Goal: Navigation & Orientation: Find specific page/section

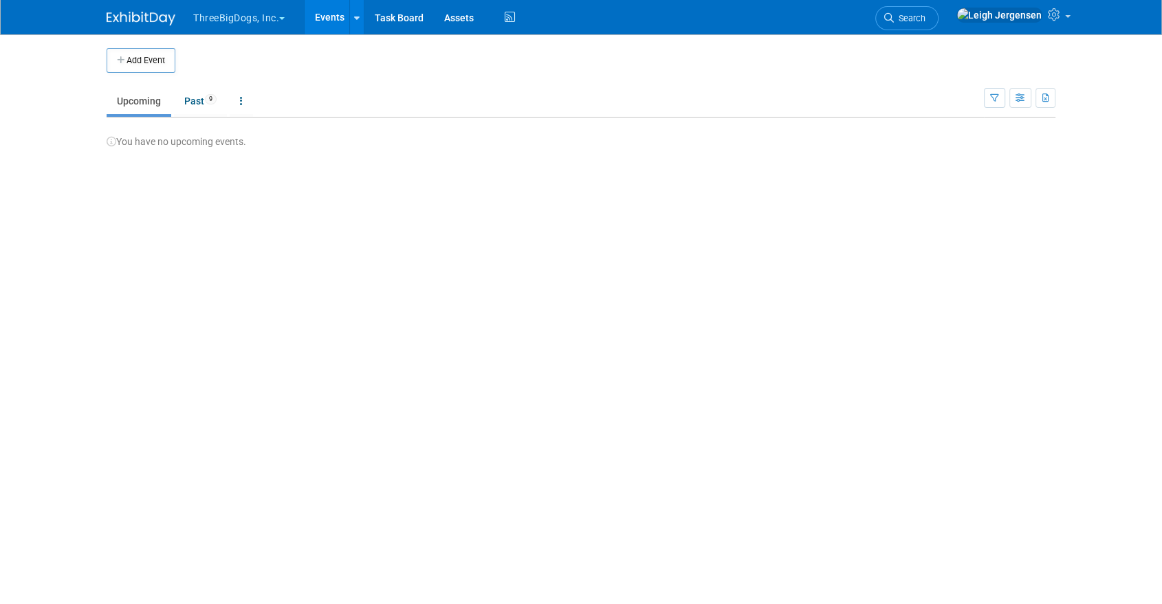
click at [228, 12] on button "ThreeBigDogs, Inc." at bounding box center [247, 15] width 110 height 30
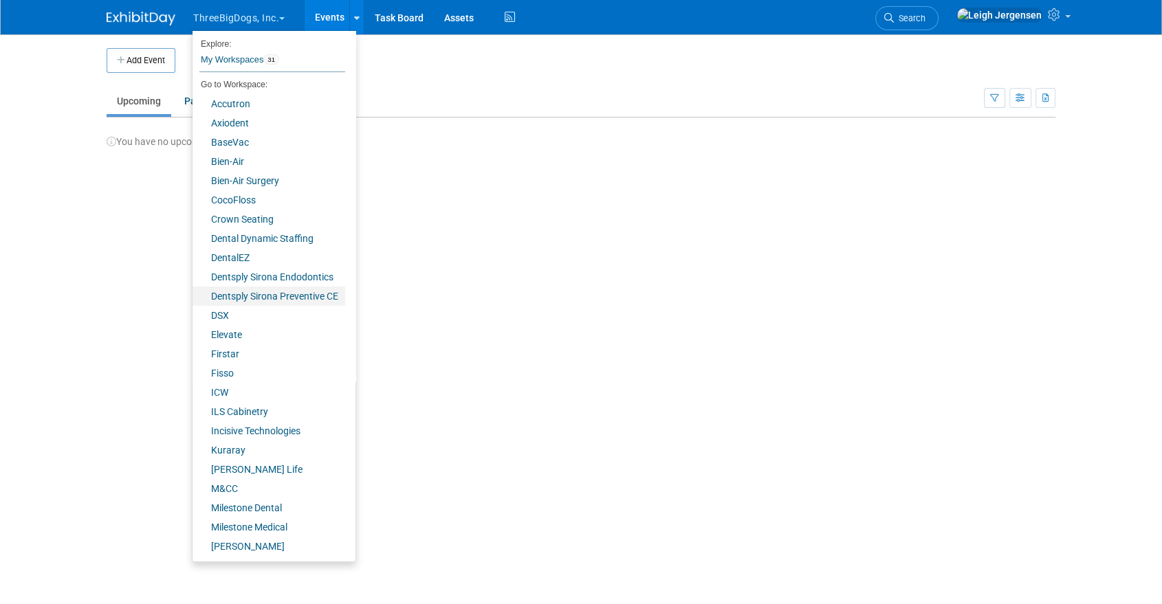
click at [245, 294] on link "Dentsply Sirona Preventive CE" at bounding box center [268, 296] width 153 height 19
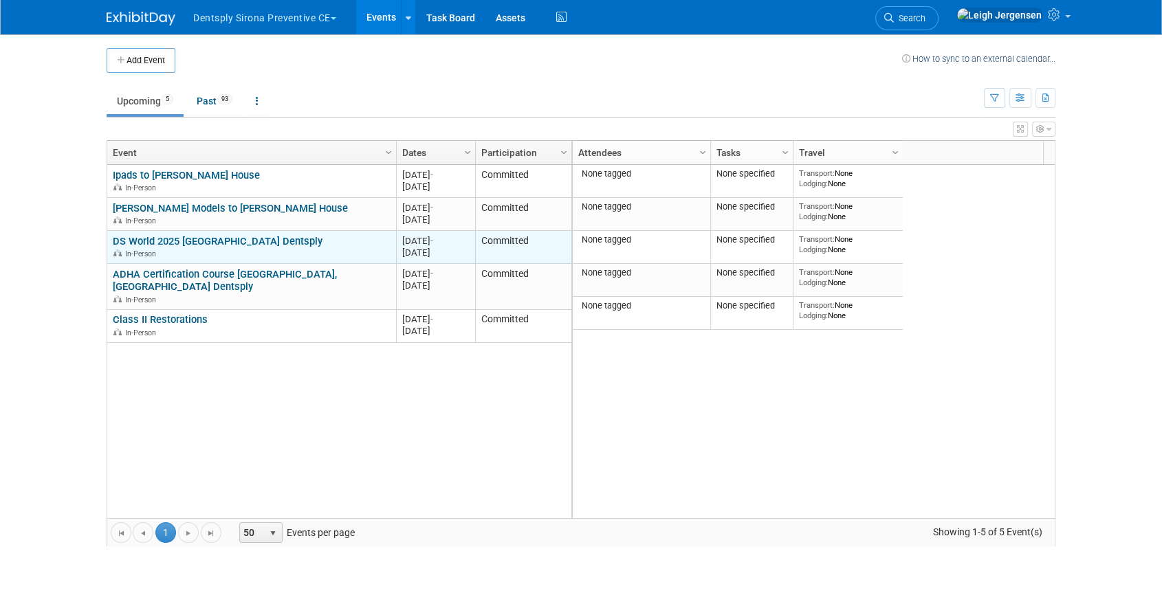
click at [235, 239] on link "DS World 2025 [GEOGRAPHIC_DATA] Dentsply" at bounding box center [218, 241] width 210 height 12
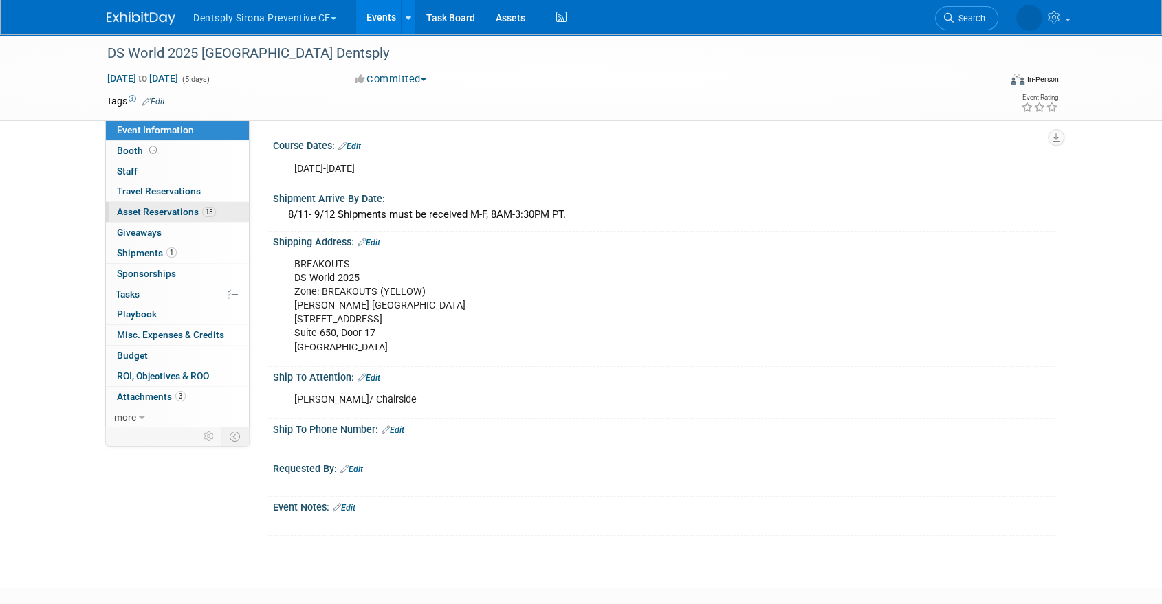
click at [140, 210] on span "Asset Reservations 15" at bounding box center [166, 211] width 99 height 11
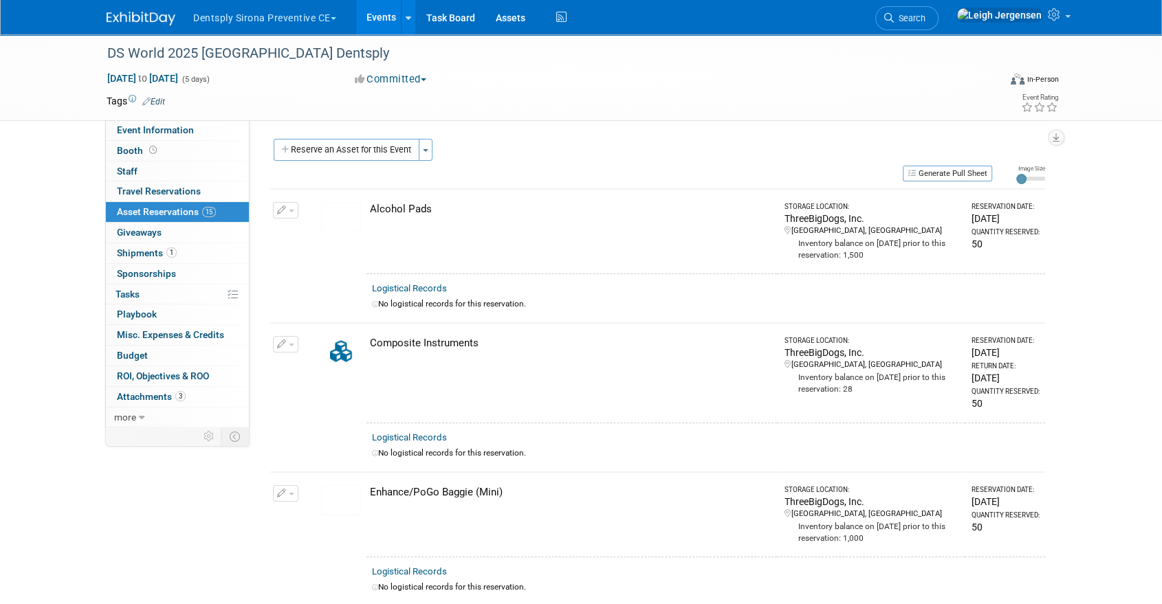
click at [286, 10] on button "Dentsply Sirona Preventive CE" at bounding box center [273, 15] width 162 height 30
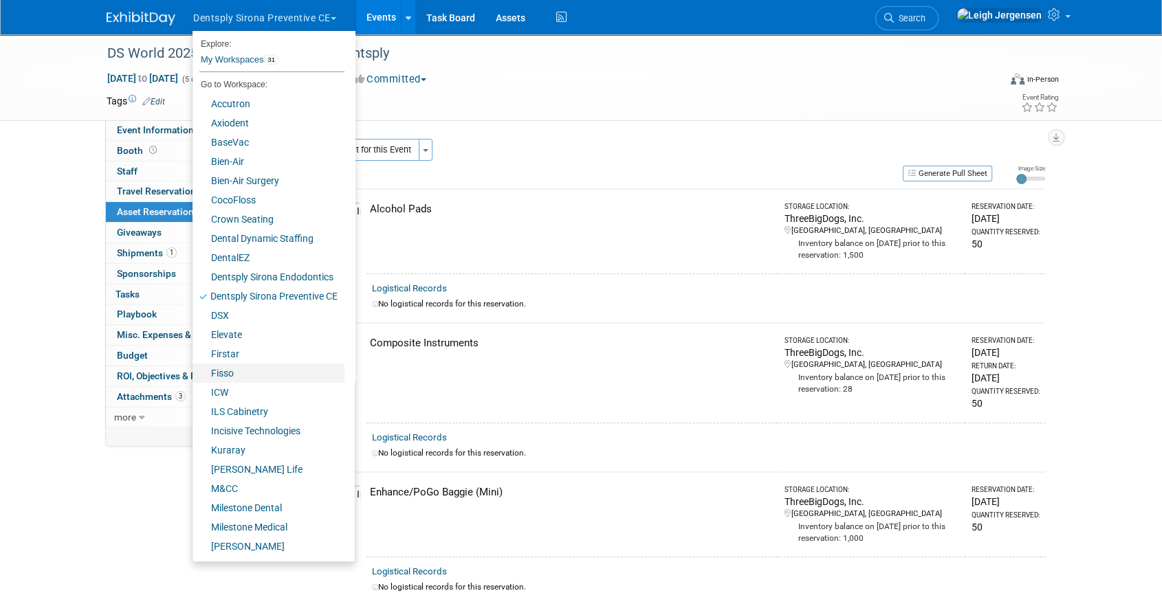
click at [230, 372] on link "Fisso" at bounding box center [268, 373] width 152 height 19
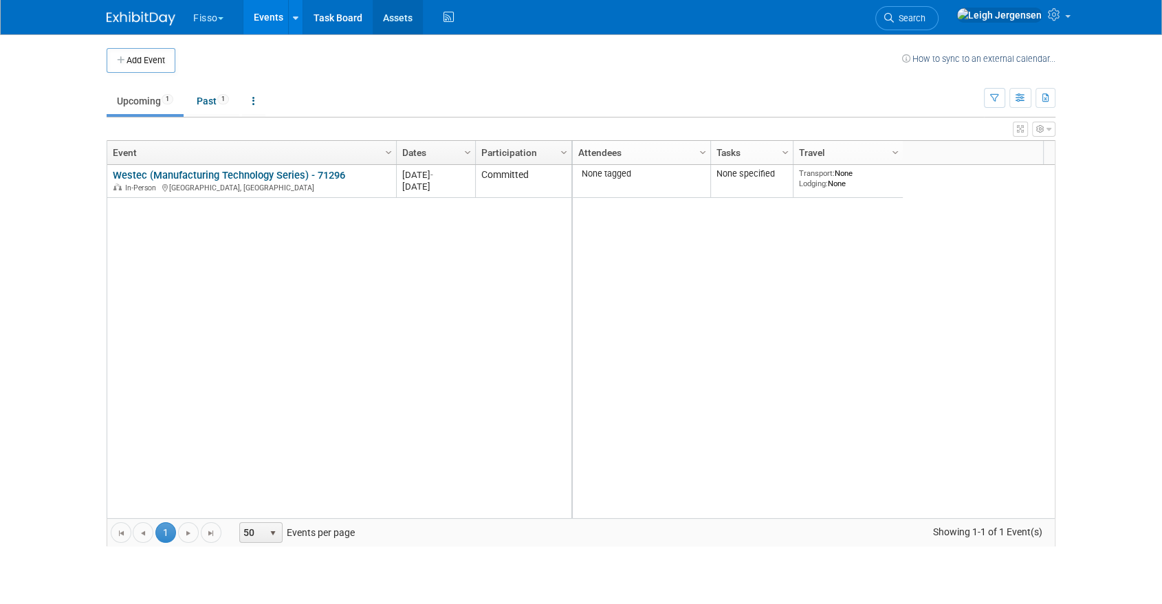
click at [407, 15] on link "Assets" at bounding box center [398, 17] width 50 height 34
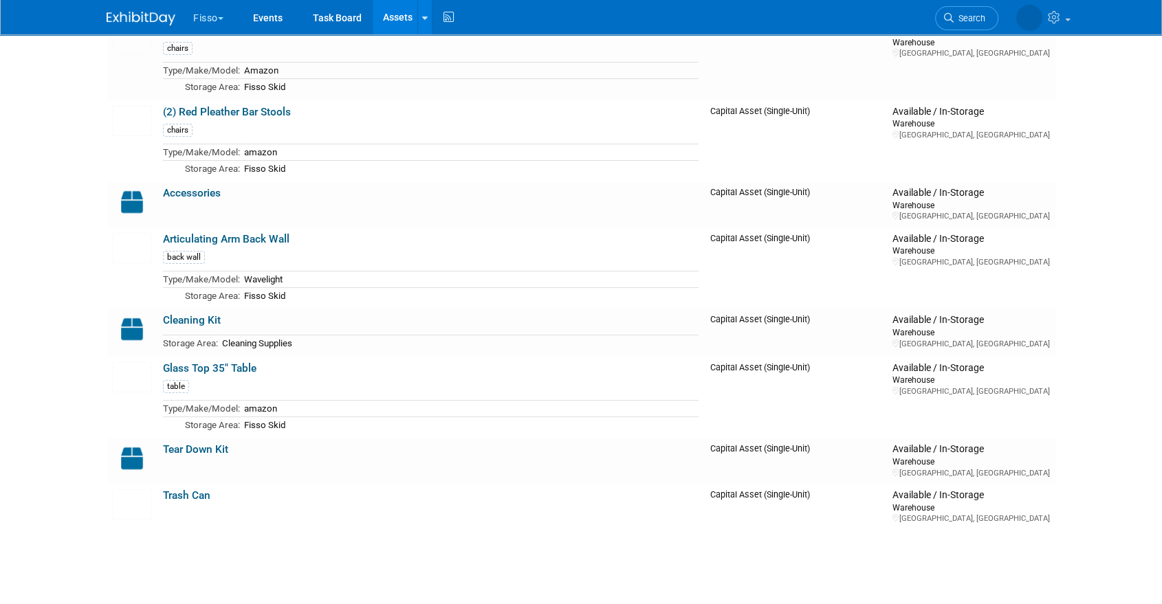
scroll to position [76, 0]
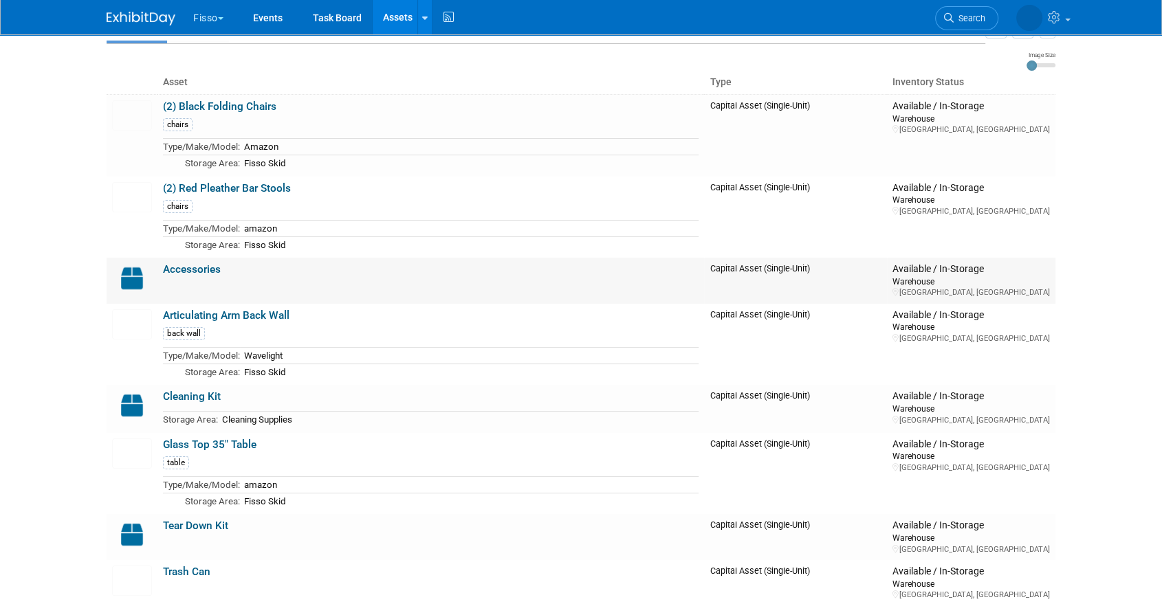
click at [187, 265] on link "Accessories" at bounding box center [192, 269] width 58 height 12
click at [209, 12] on button "Fisso" at bounding box center [216, 15] width 49 height 30
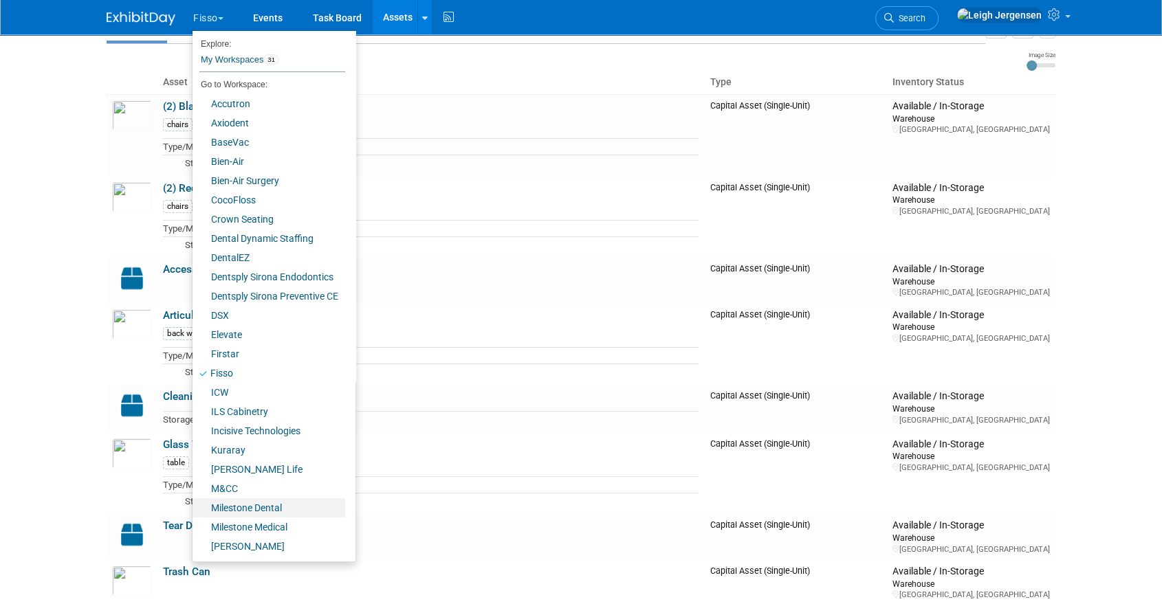
scroll to position [133, 0]
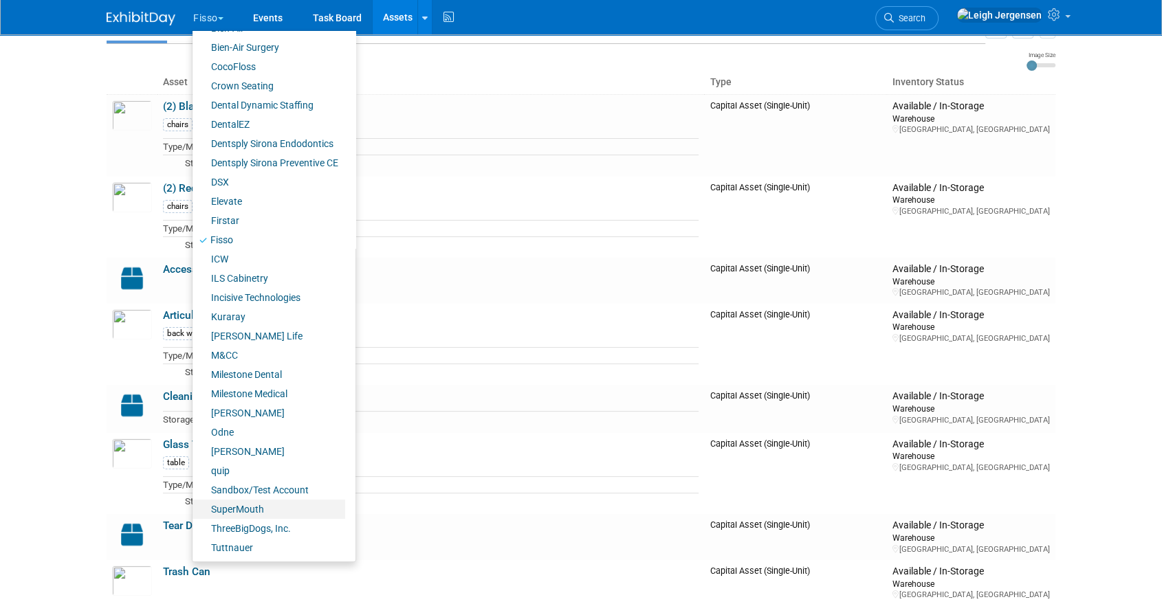
click at [253, 505] on link "SuperMouth" at bounding box center [268, 509] width 153 height 19
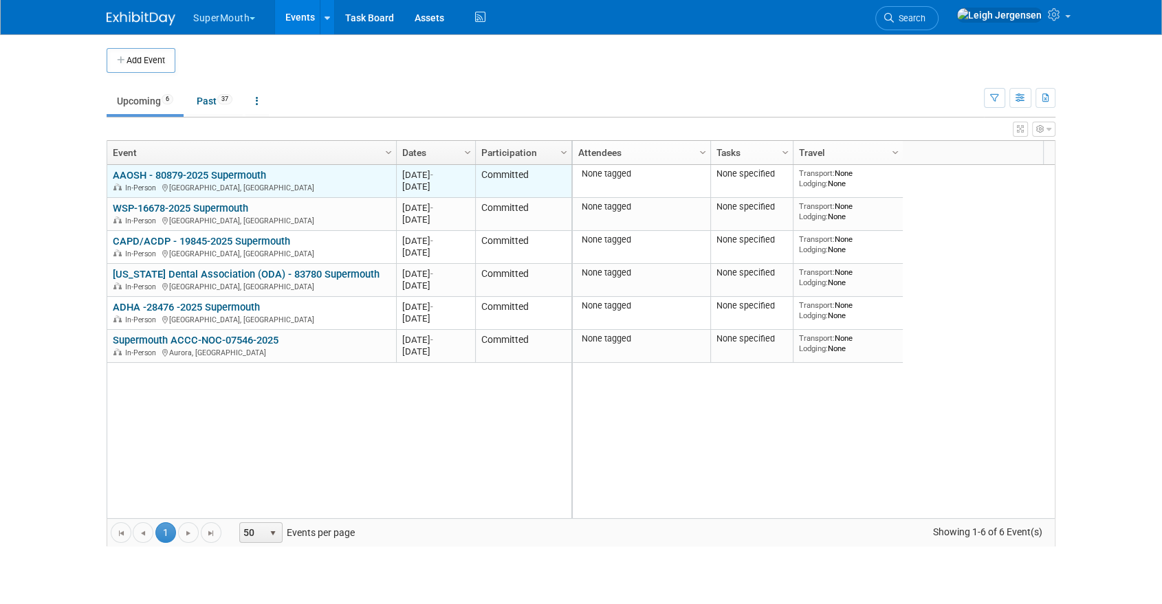
click at [239, 169] on link "AAOSH - 80879-2025 Supermouth" at bounding box center [189, 175] width 153 height 12
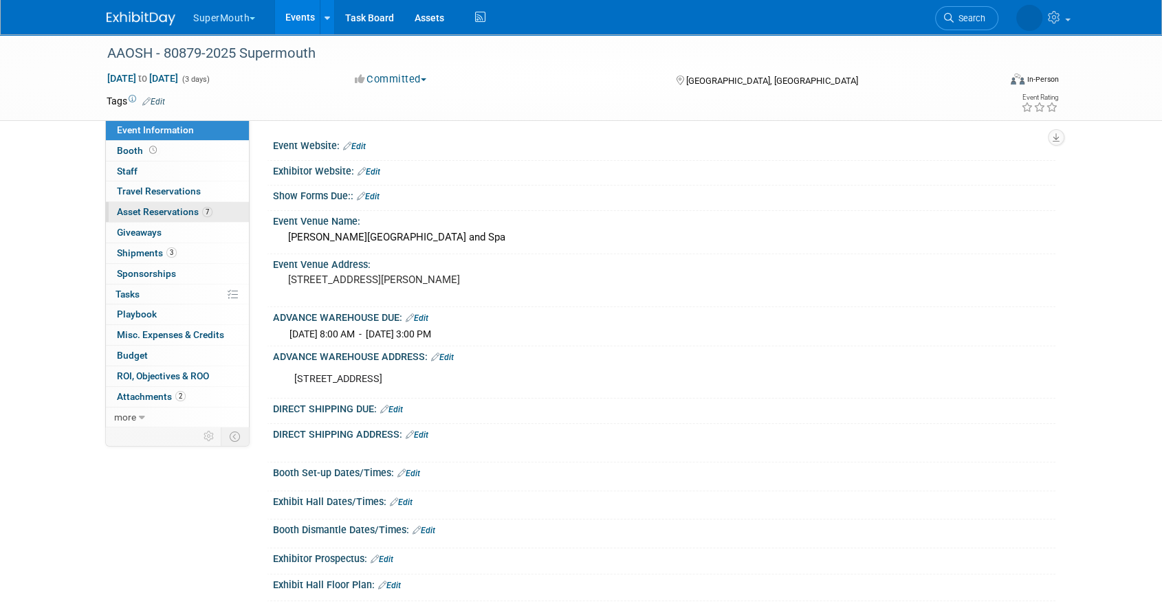
click at [135, 210] on span "Asset Reservations 7" at bounding box center [165, 211] width 96 height 11
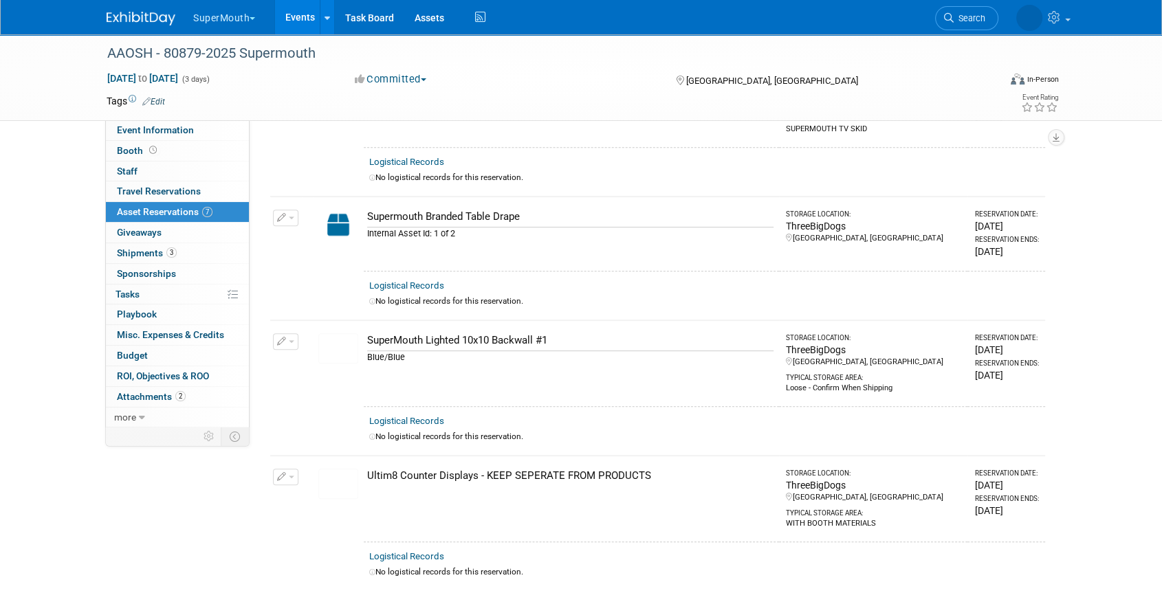
scroll to position [610, 0]
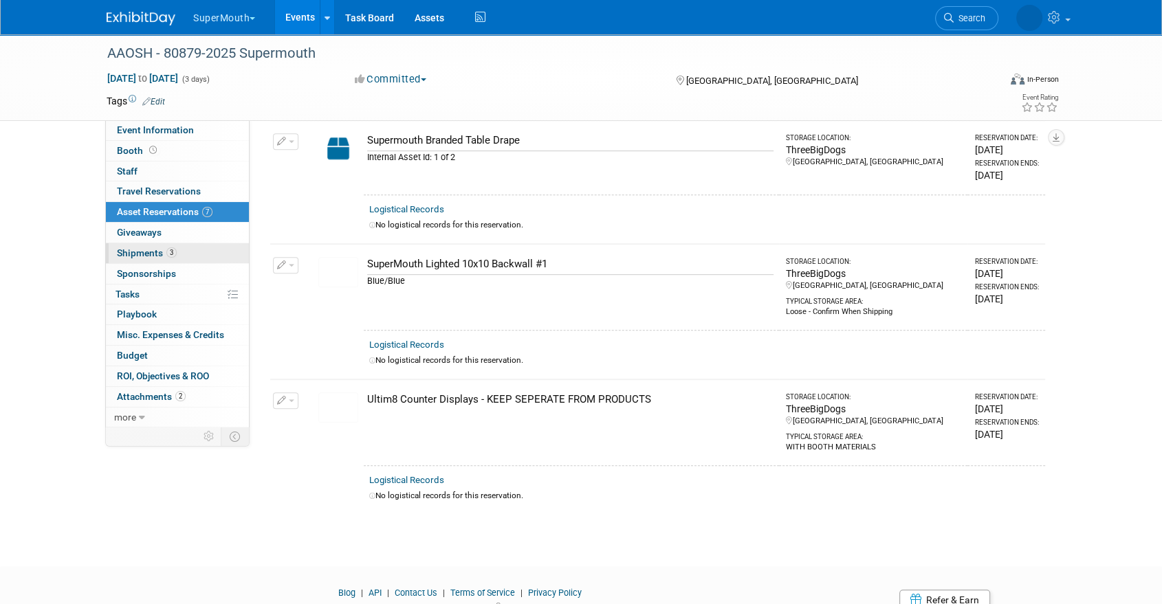
click at [123, 250] on span "Shipments 3" at bounding box center [147, 252] width 60 height 11
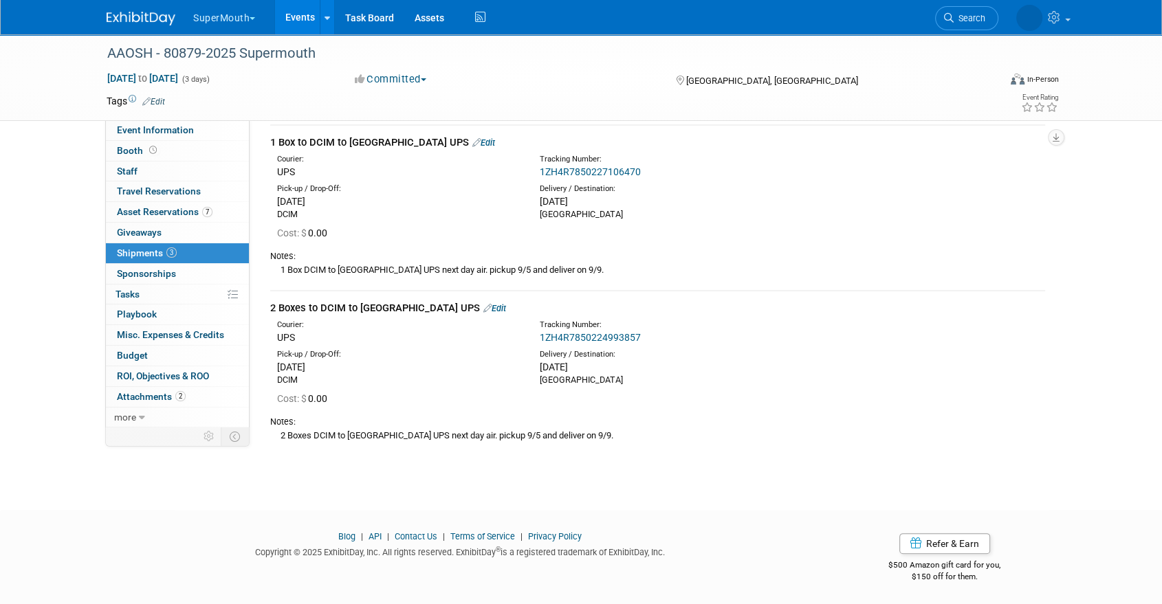
scroll to position [0, 0]
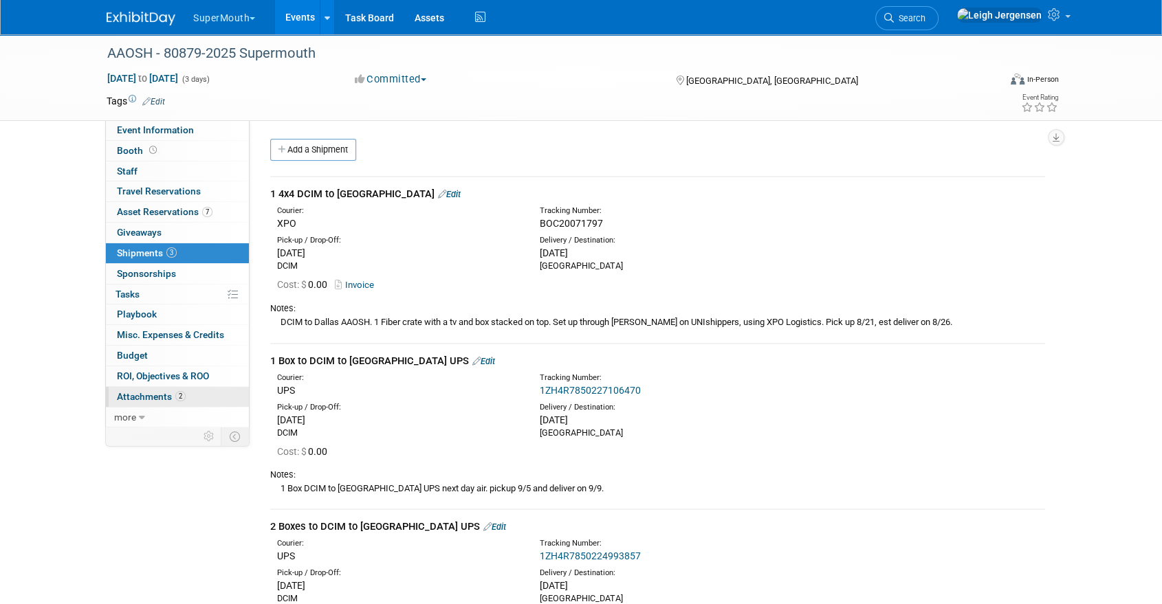
click at [154, 397] on span "Attachments 2" at bounding box center [151, 396] width 69 height 11
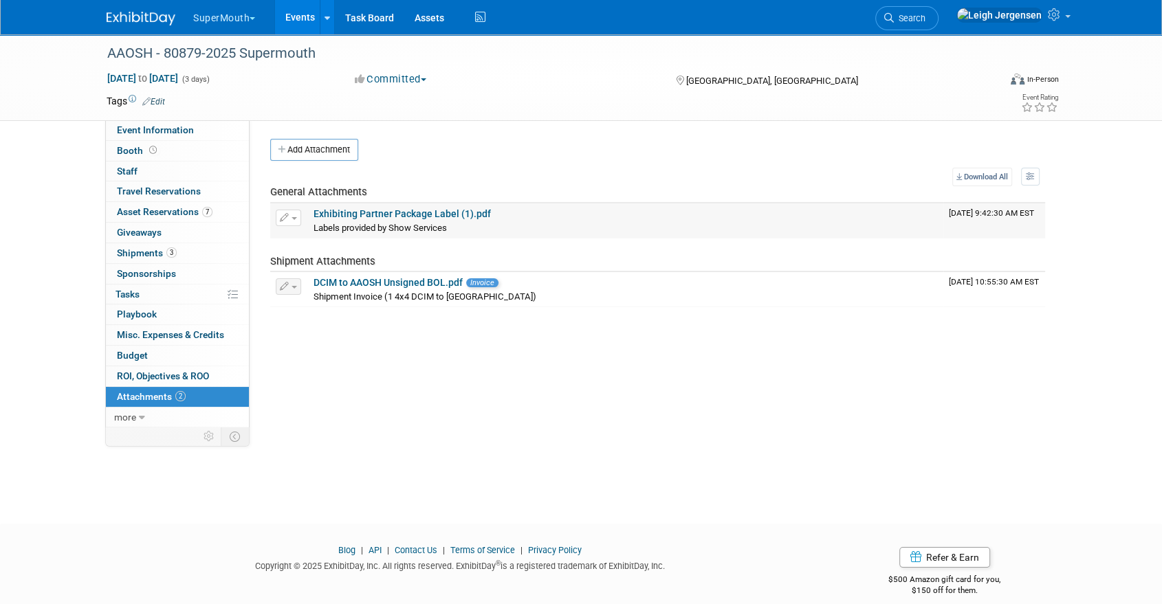
click at [415, 213] on link "Exhibiting Partner Package Label (1).pdf" at bounding box center [401, 213] width 177 height 11
click at [443, 281] on link "DCIM to AAOSH Unsigned BOL.pdf" at bounding box center [387, 282] width 149 height 11
click at [154, 16] on img at bounding box center [141, 19] width 69 height 14
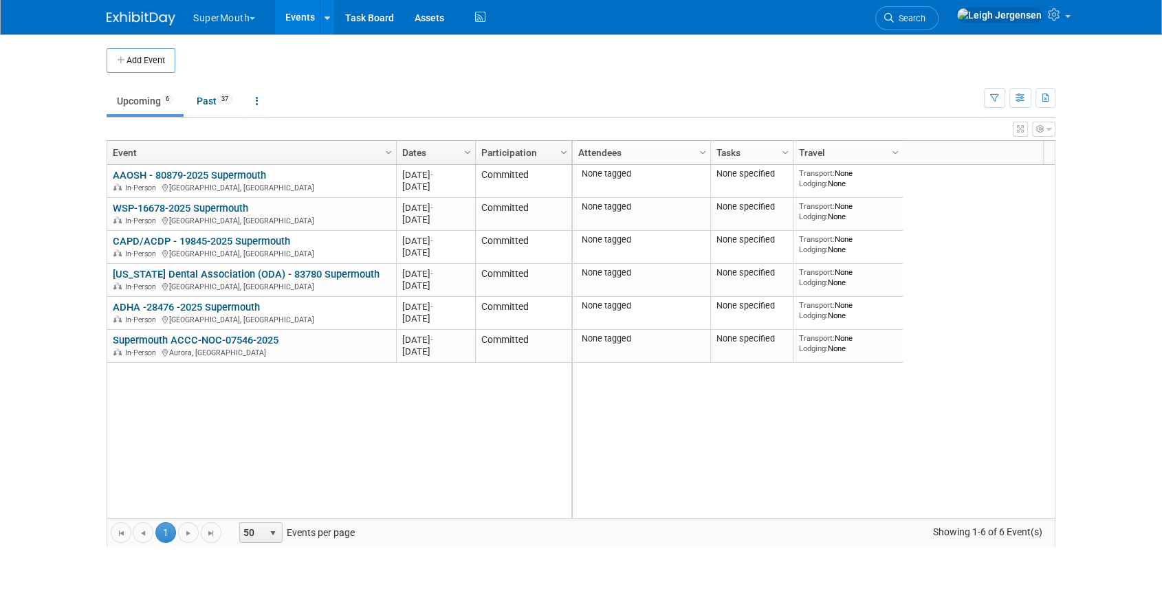
click at [233, 13] on button "SuperMouth" at bounding box center [232, 15] width 80 height 30
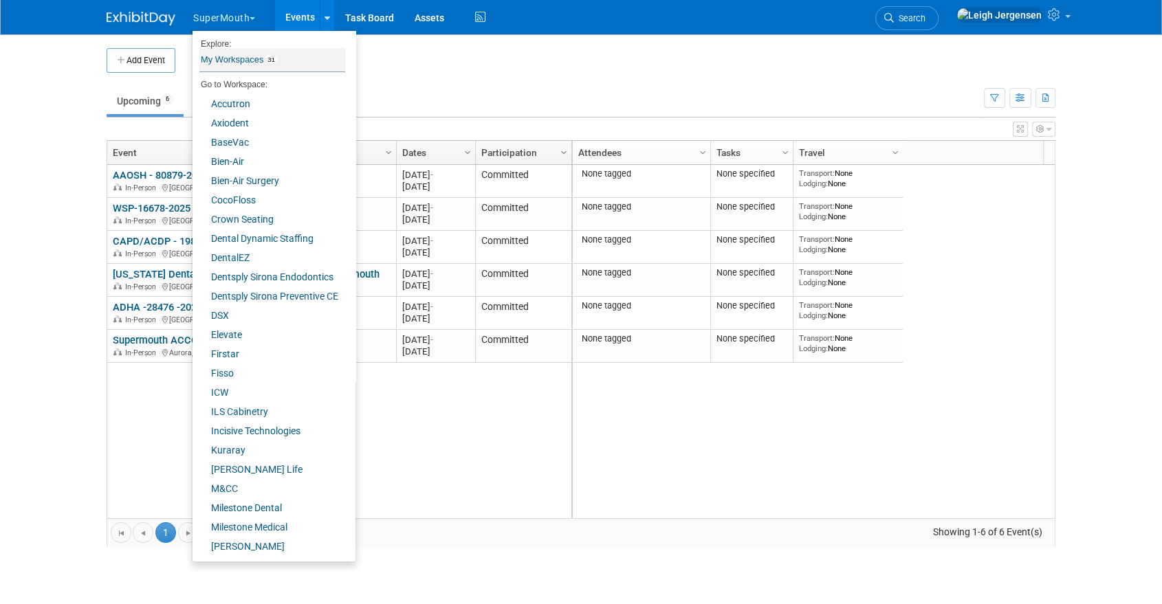
click at [232, 62] on link "My Workspaces 31" at bounding box center [272, 59] width 146 height 23
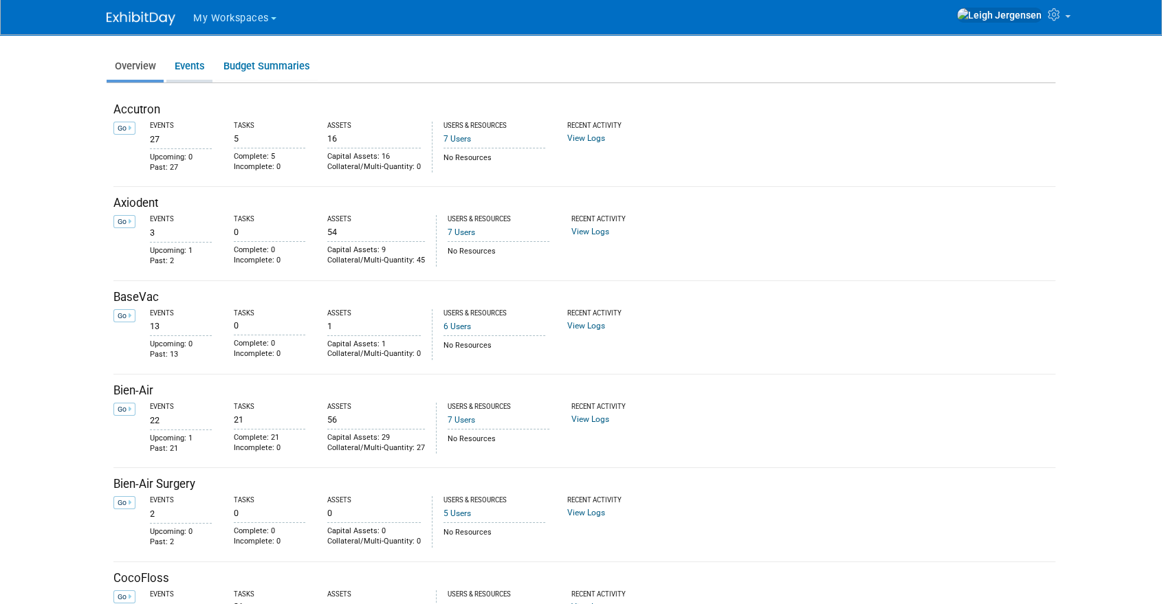
click at [190, 65] on link "Events" at bounding box center [189, 66] width 46 height 27
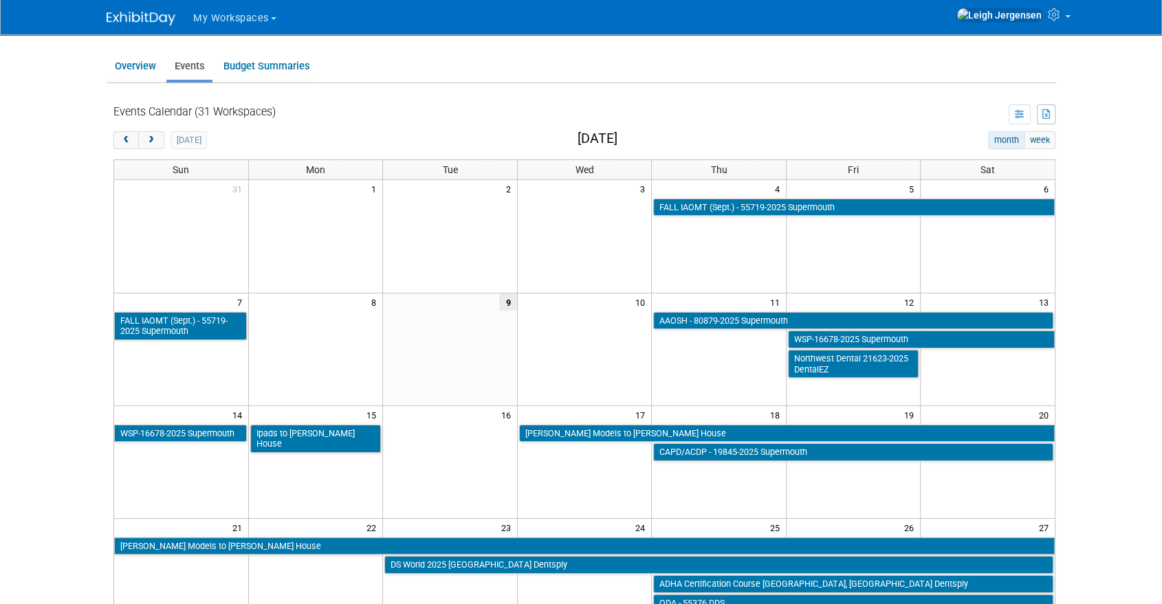
click at [220, 14] on span "My Workspaces" at bounding box center [231, 18] width 76 height 12
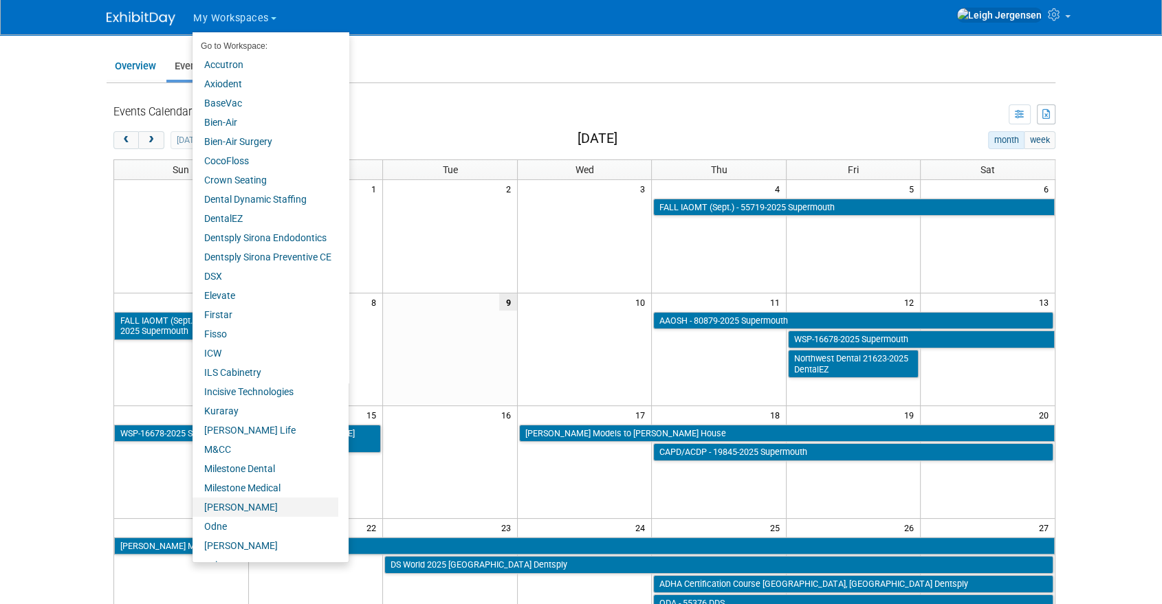
click at [232, 506] on link "[PERSON_NAME]" at bounding box center [265, 507] width 146 height 19
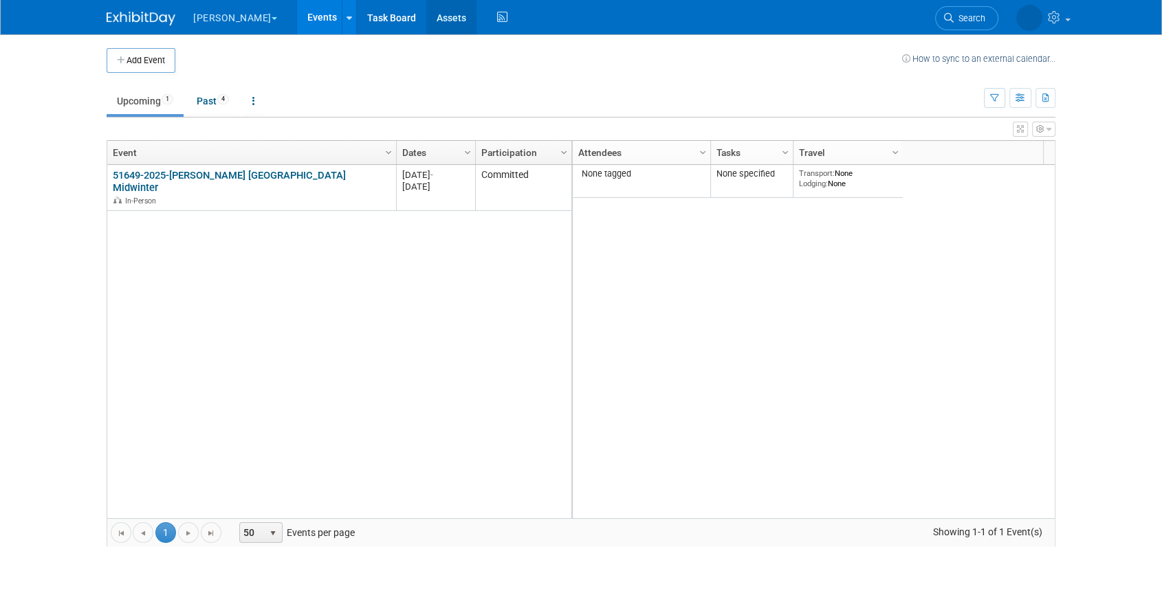
click at [426, 12] on link "Assets" at bounding box center [451, 17] width 50 height 34
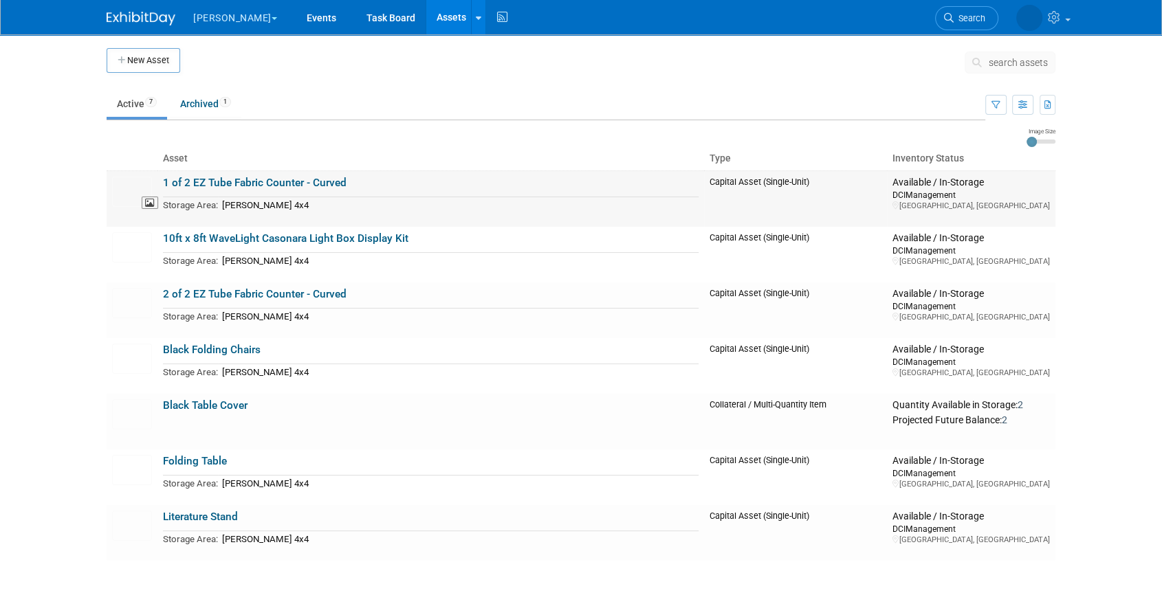
click at [129, 184] on img at bounding box center [132, 192] width 40 height 30
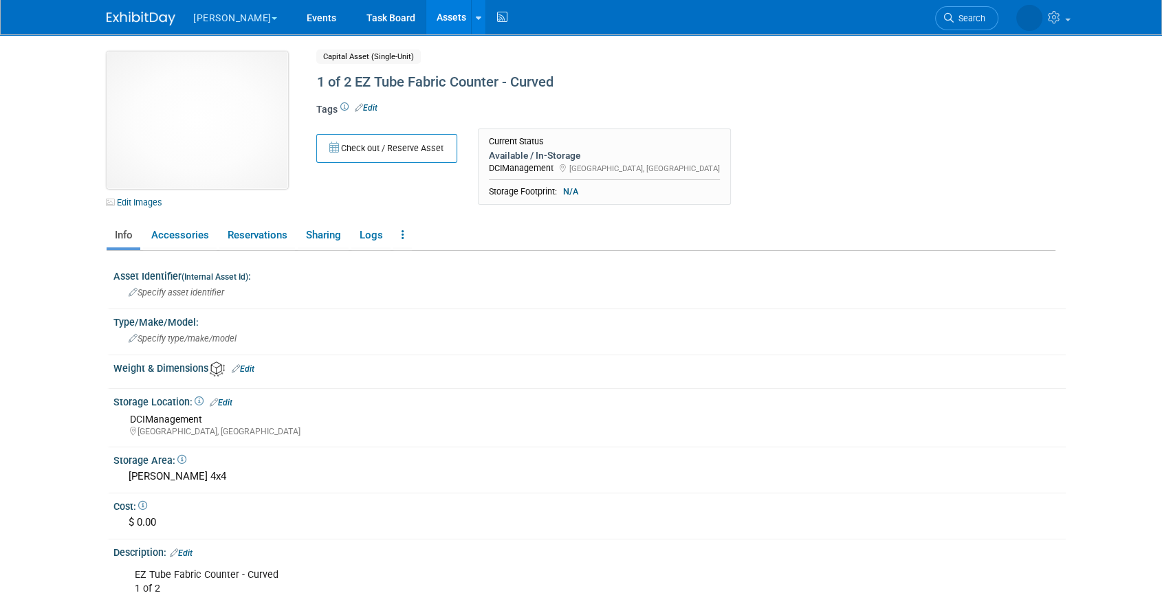
click at [190, 113] on img at bounding box center [197, 120] width 181 height 137
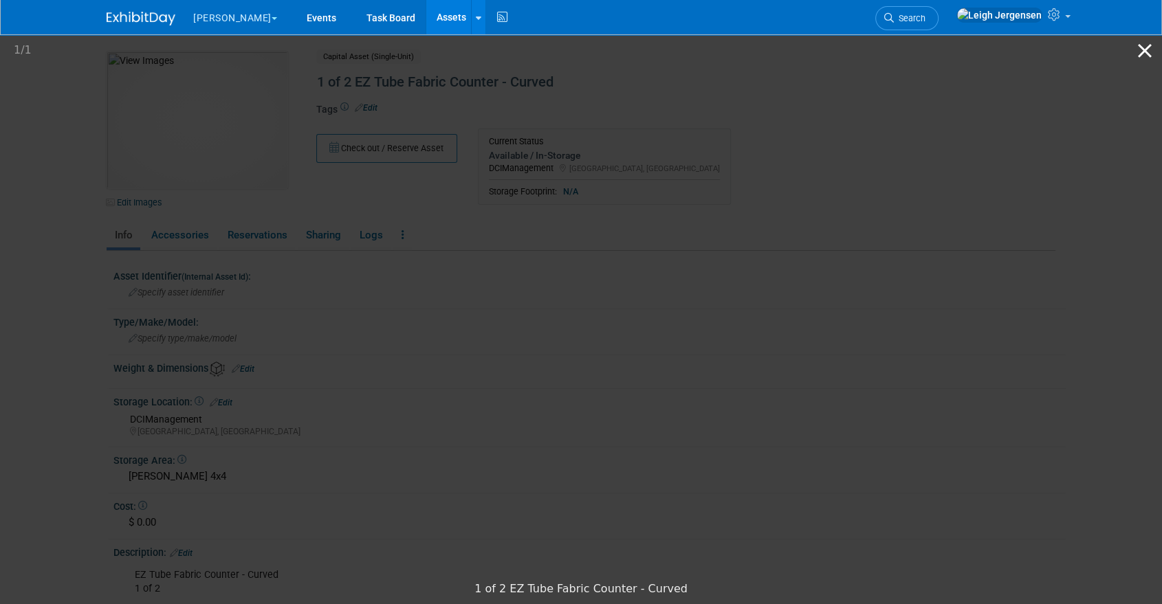
click at [1152, 47] on button "Close gallery" at bounding box center [1144, 50] width 34 height 32
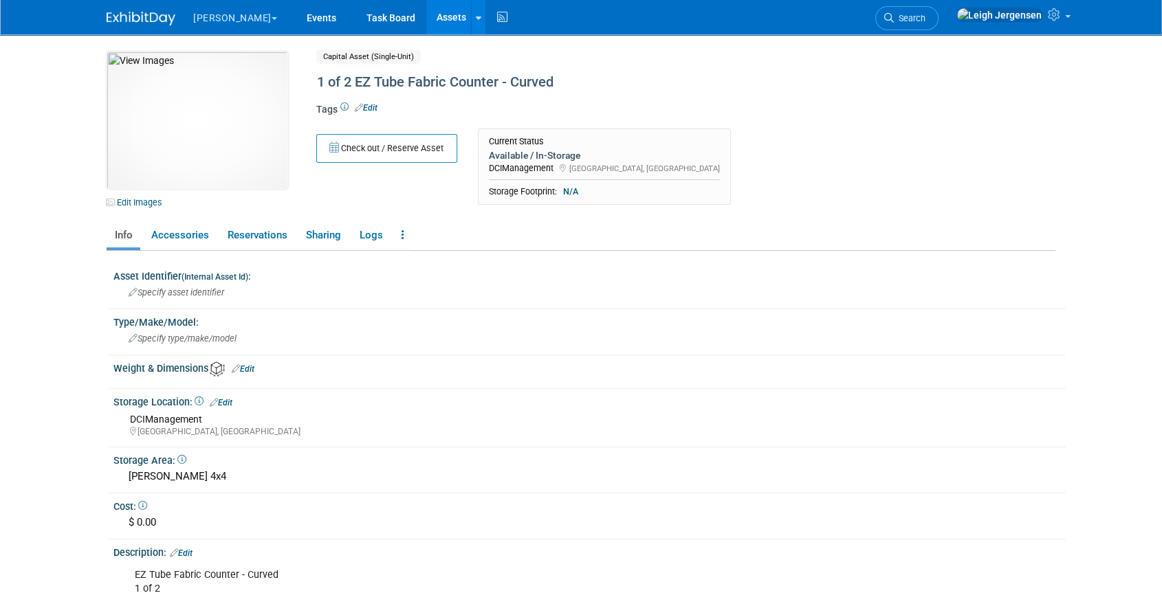
click at [220, 12] on button "[PERSON_NAME]" at bounding box center [243, 15] width 102 height 30
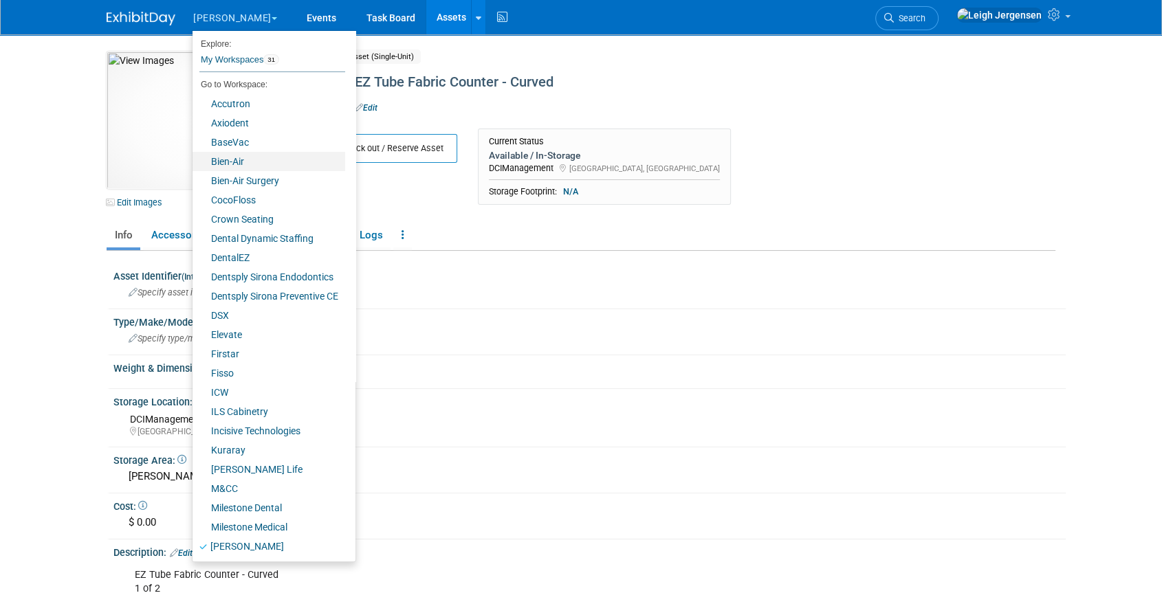
click at [236, 159] on link "Bien-Air" at bounding box center [268, 161] width 153 height 19
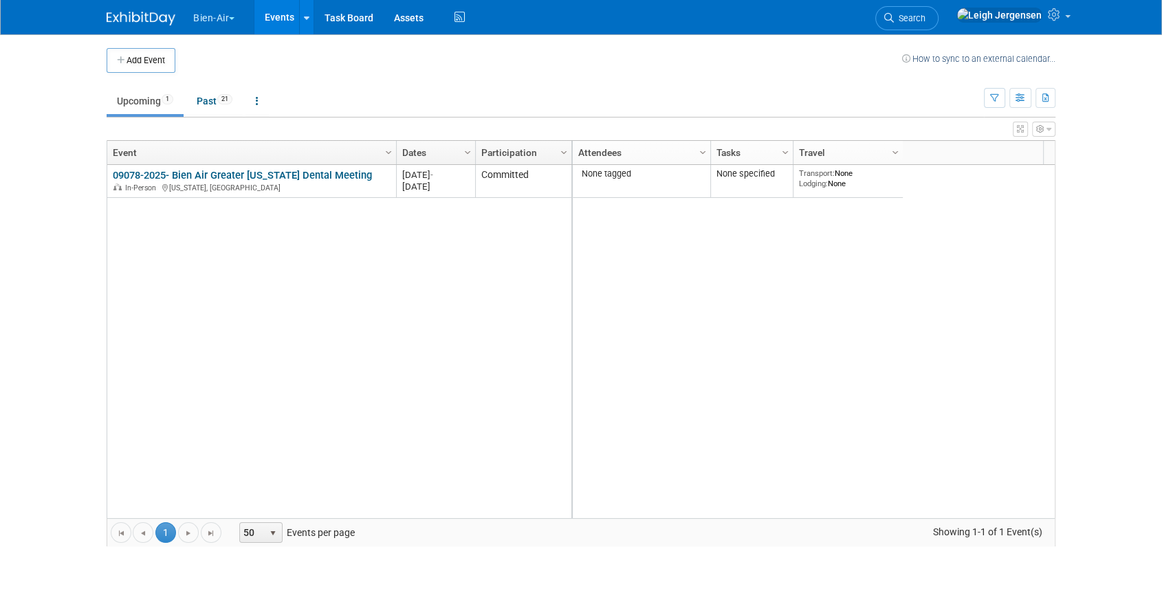
click at [214, 14] on button "Bien-Air" at bounding box center [222, 15] width 60 height 30
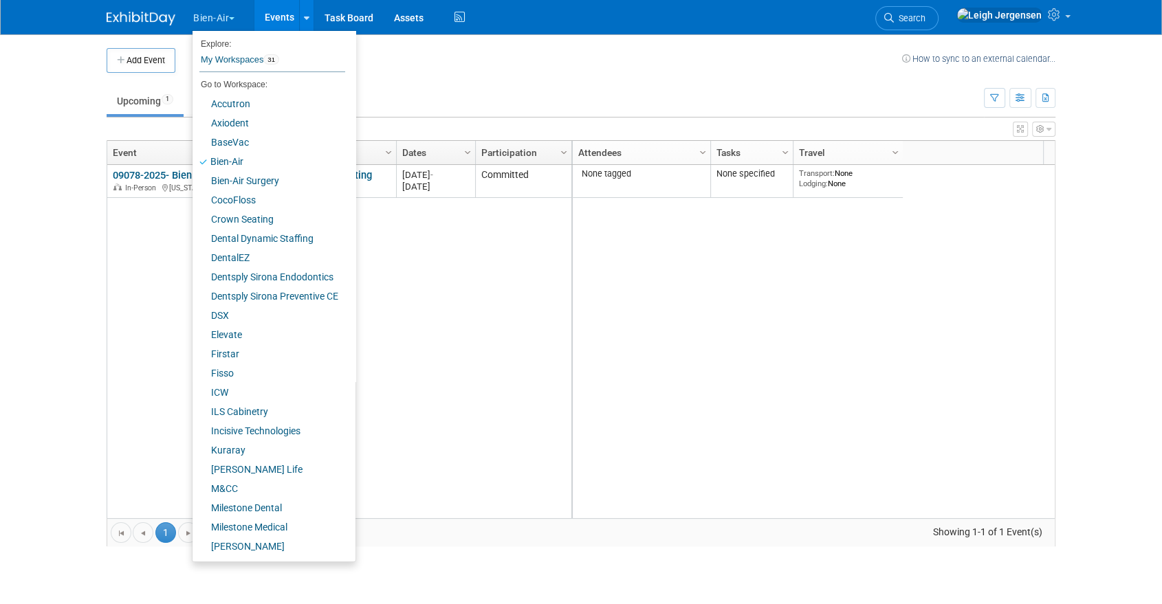
click at [396, 74] on td "Upcoming 1 Past 21 All Events 22 Past and Upcoming Grouped Annually Events grou…" at bounding box center [545, 95] width 877 height 45
